Goal: Task Accomplishment & Management: Manage account settings

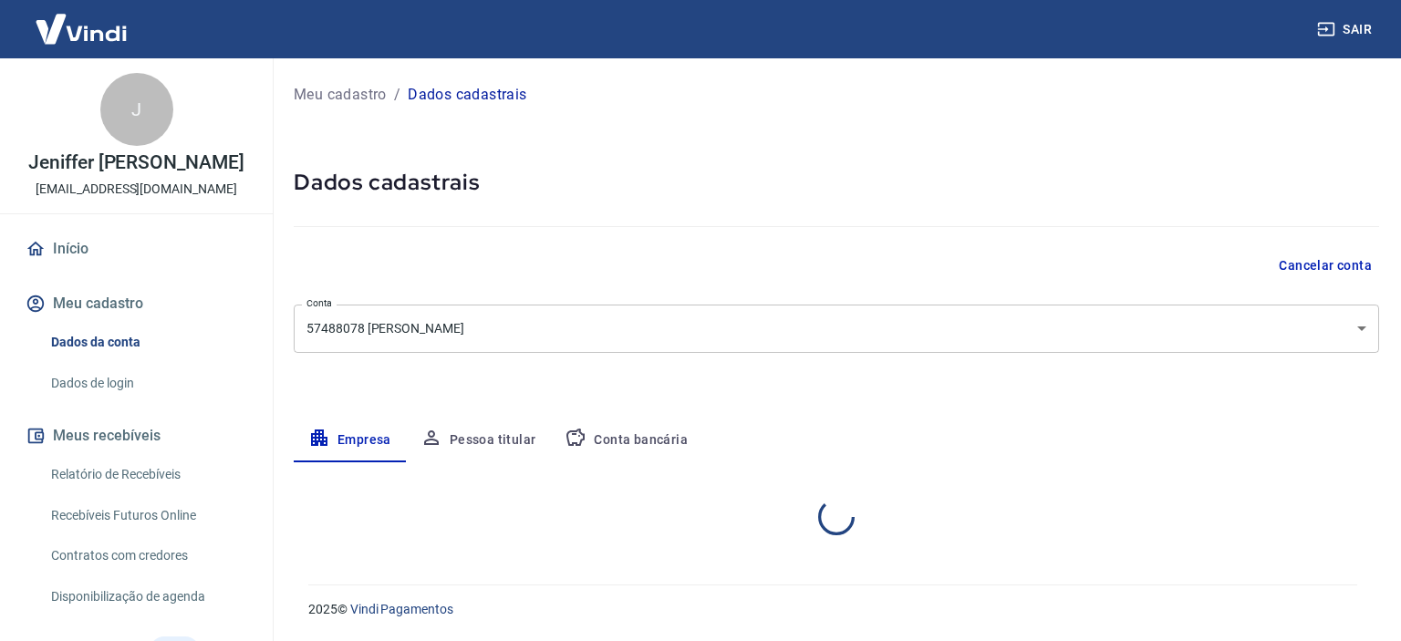
select select "SP"
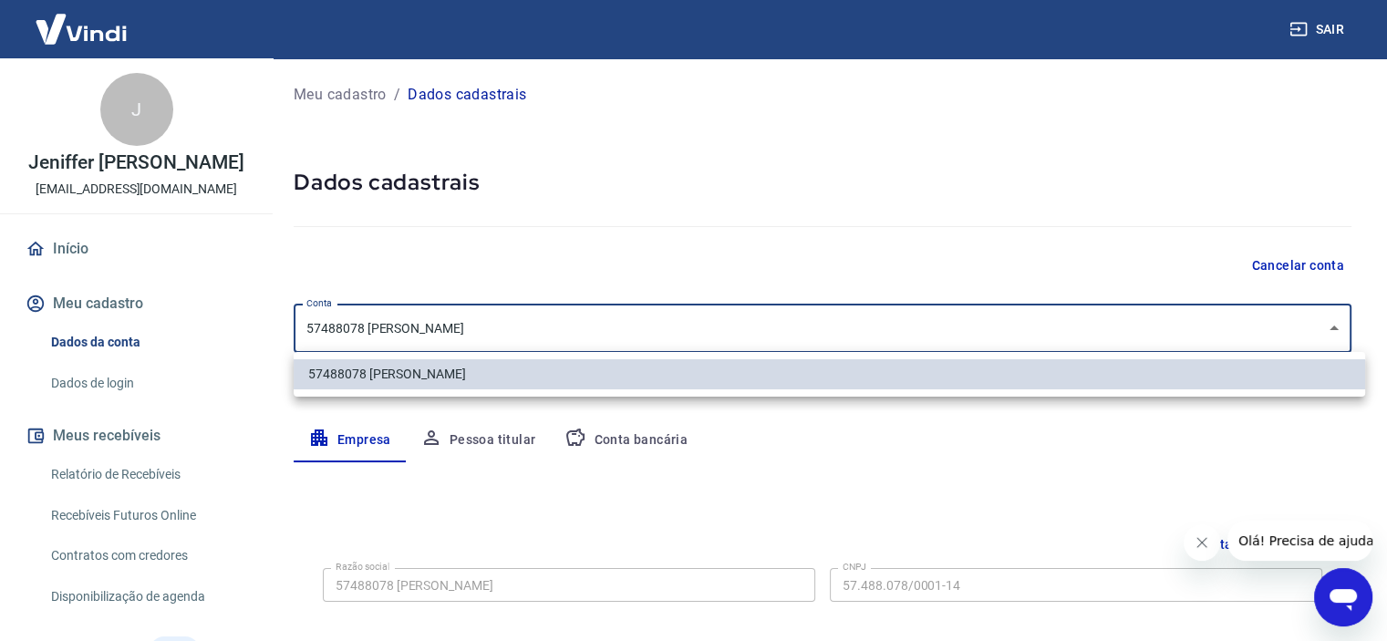
click at [652, 327] on body "Sair J Jeniffer Claudino Jeremias healthspaltda@gmail.com Início Meu cadastro D…" at bounding box center [693, 320] width 1387 height 641
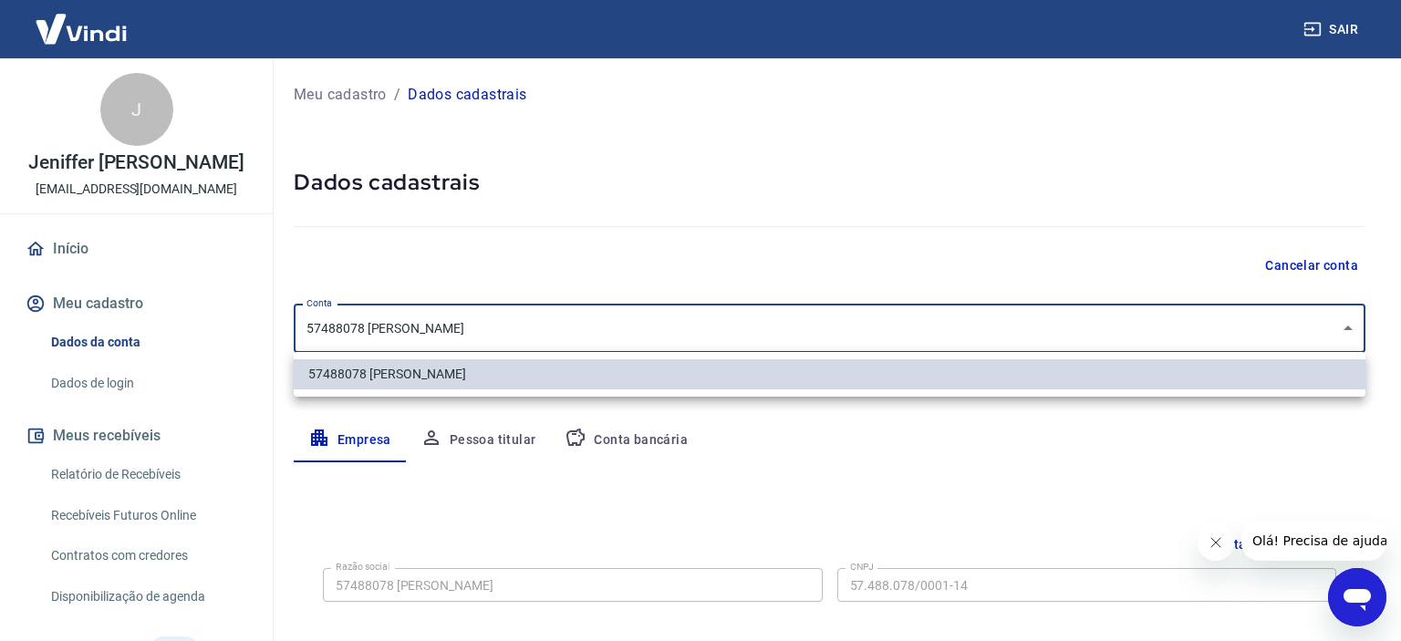
click at [649, 326] on div at bounding box center [700, 320] width 1401 height 641
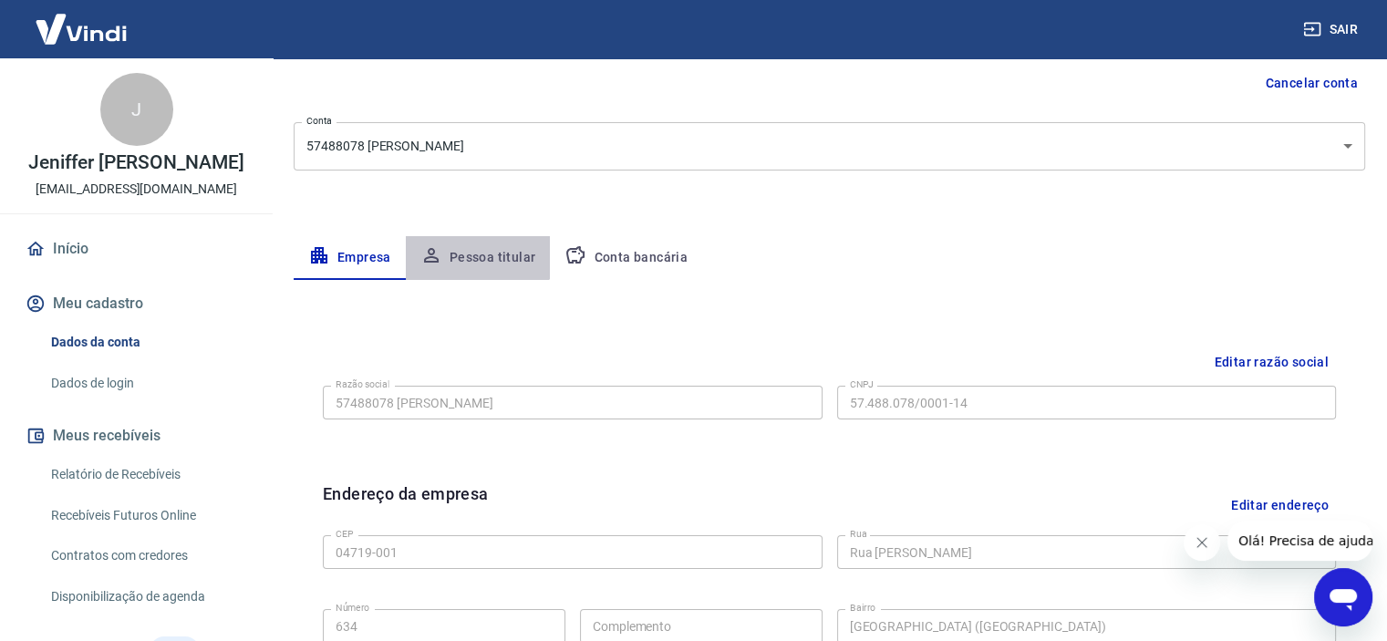
click at [449, 244] on button "Pessoa titular" at bounding box center [478, 258] width 145 height 44
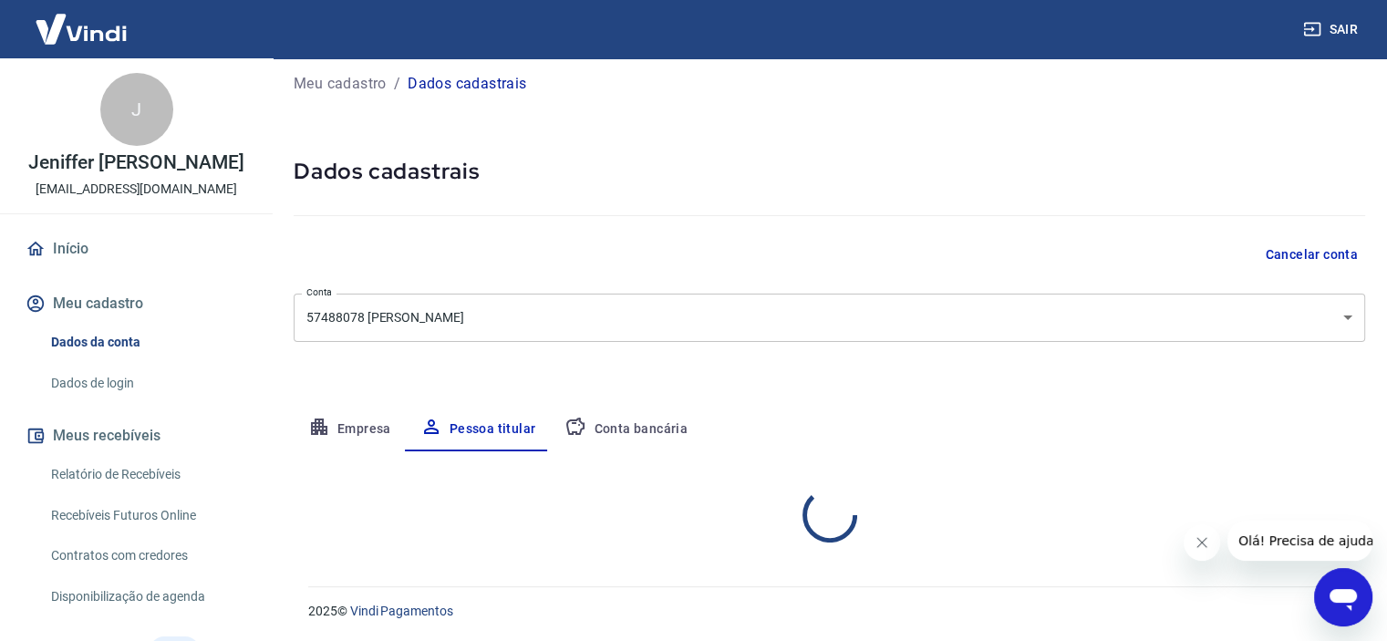
scroll to position [88, 0]
